Goal: Check status: Check status

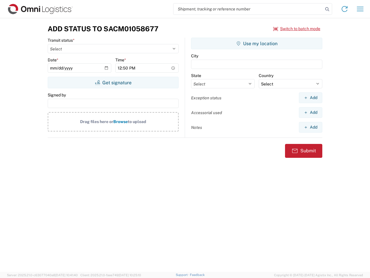
click at [249, 9] on input "search" at bounding box center [249, 8] width 150 height 11
click at [327, 9] on icon at bounding box center [327, 9] width 8 height 8
click at [345, 9] on icon at bounding box center [344, 8] width 9 height 9
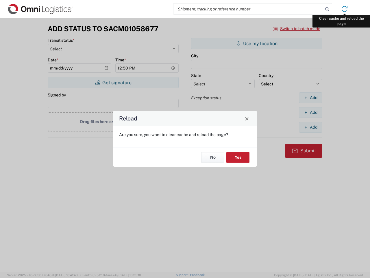
click at [360, 9] on div "Reload Are you sure, you want to clear cache and reload the page? No Yes" at bounding box center [185, 139] width 370 height 278
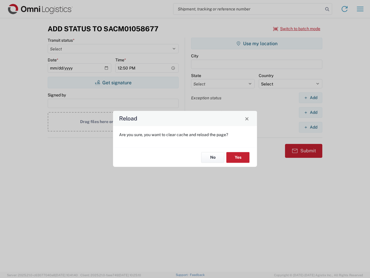
click at [297, 29] on div "Reload Are you sure, you want to clear cache and reload the page? No Yes" at bounding box center [185, 139] width 370 height 278
click at [113, 82] on div "Reload Are you sure, you want to clear cache and reload the page? No Yes" at bounding box center [185, 139] width 370 height 278
click at [257, 43] on div "Reload Are you sure, you want to clear cache and reload the page? No Yes" at bounding box center [185, 139] width 370 height 278
click at [311, 97] on div "Reload Are you sure, you want to clear cache and reload the page? No Yes" at bounding box center [185, 139] width 370 height 278
click at [311, 112] on div "Reload Are you sure, you want to clear cache and reload the page? No Yes" at bounding box center [185, 139] width 370 height 278
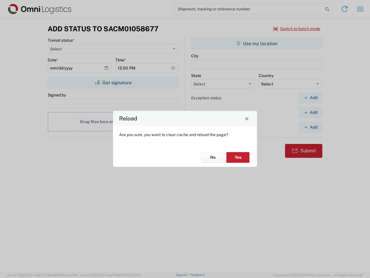
click at [311, 127] on div "Reload Are you sure, you want to clear cache and reload the page? No Yes" at bounding box center [185, 139] width 370 height 278
